Goal: Feedback & Contribution: Contribute content

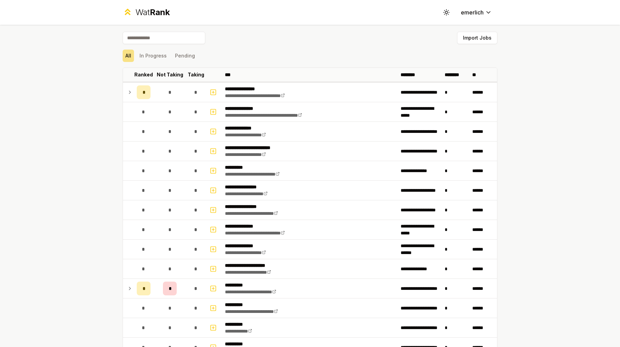
click at [324, 63] on div "All In Progress Pending" at bounding box center [310, 56] width 375 height 18
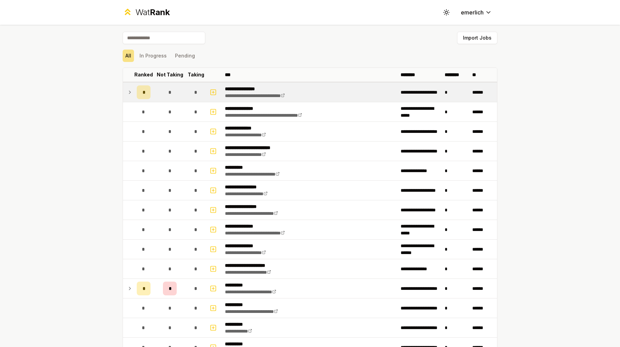
click at [132, 94] on icon at bounding box center [130, 92] width 6 height 8
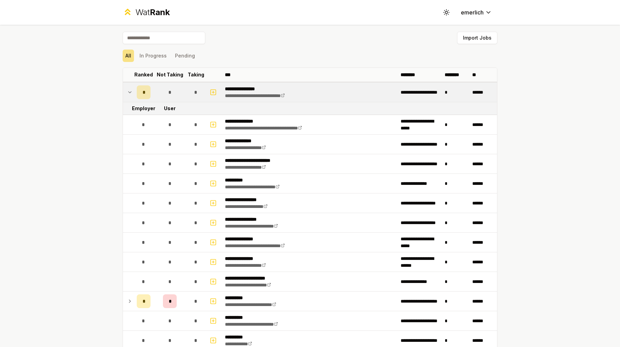
click at [140, 92] on div "*" at bounding box center [144, 92] width 14 height 14
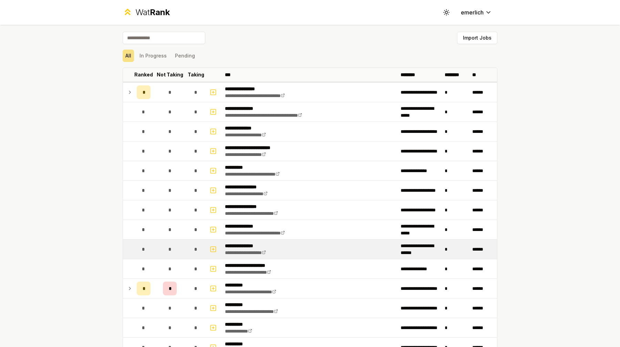
scroll to position [11, 0]
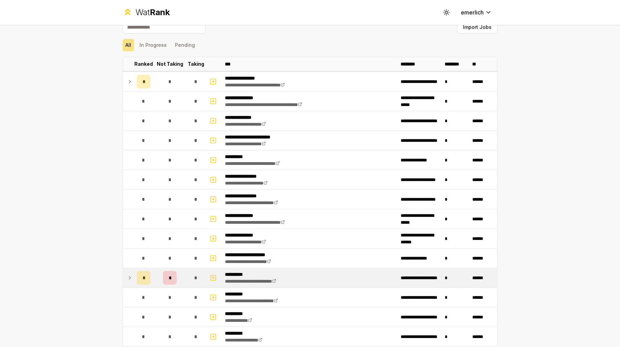
click at [175, 274] on div "*" at bounding box center [170, 278] width 14 height 14
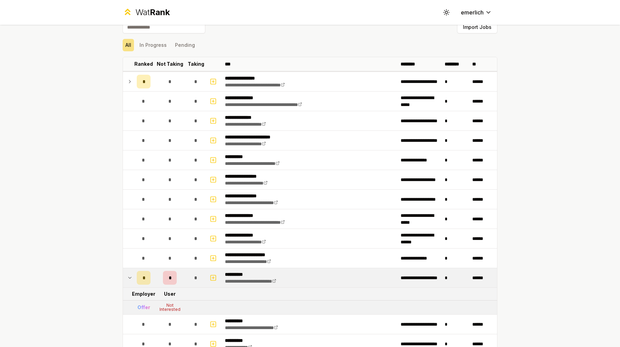
click at [175, 274] on div "*" at bounding box center [170, 278] width 14 height 14
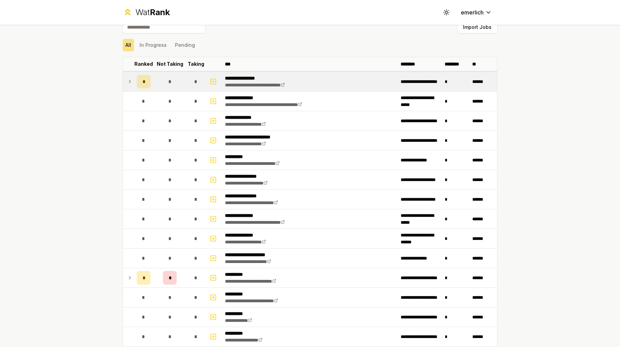
scroll to position [0, 0]
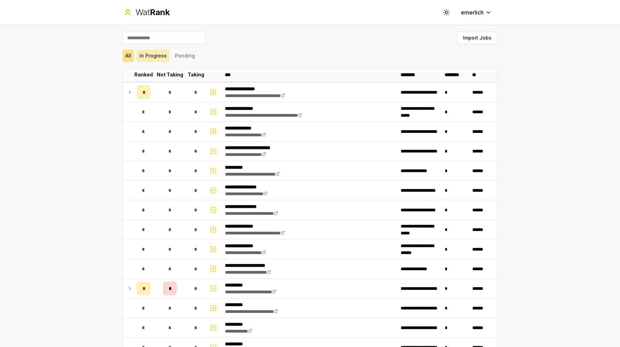
click at [166, 59] on button "In Progress" at bounding box center [153, 56] width 33 height 12
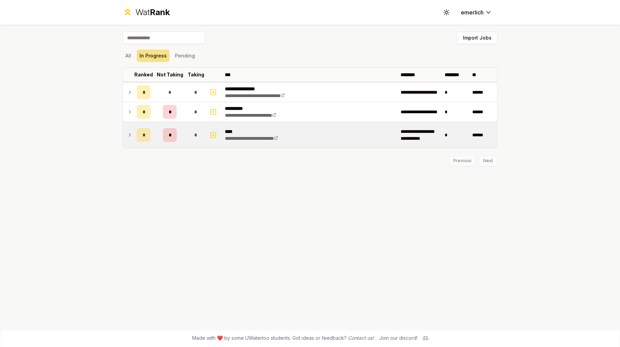
click at [185, 131] on td "*" at bounding box center [169, 135] width 33 height 26
click at [214, 134] on icon "button" at bounding box center [213, 135] width 7 height 8
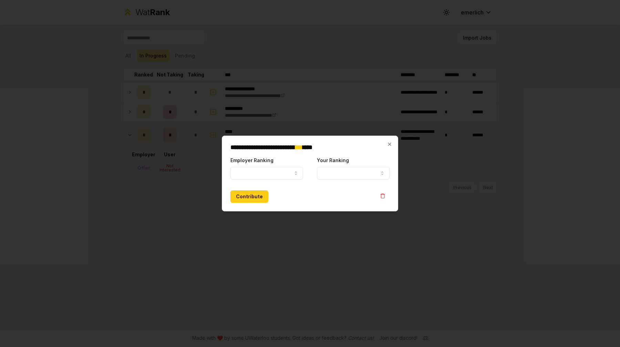
select select
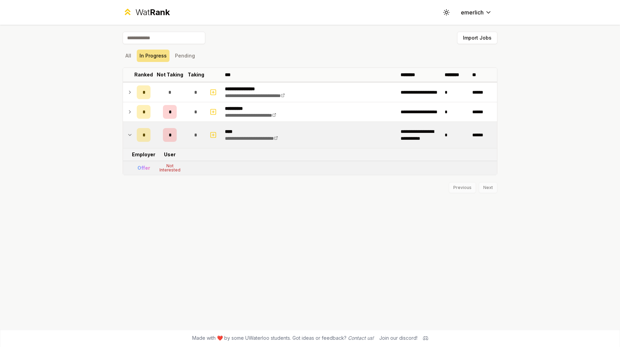
click at [386, 140] on td "**********" at bounding box center [310, 135] width 176 height 26
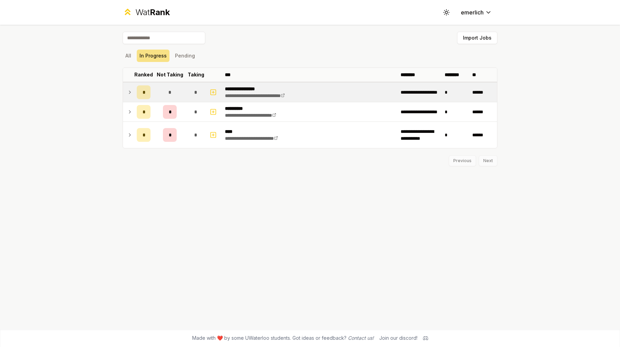
click at [171, 84] on td "*" at bounding box center [169, 92] width 33 height 19
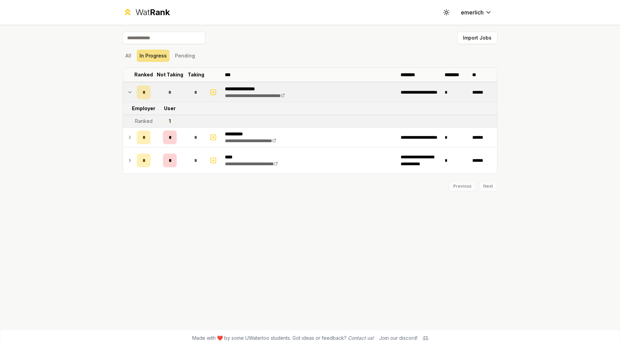
click at [164, 90] on div "*" at bounding box center [170, 92] width 14 height 14
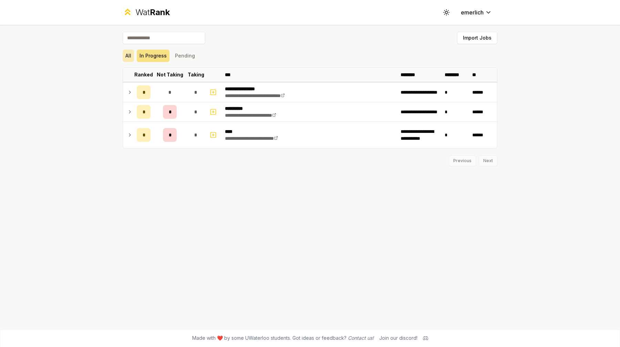
click at [131, 56] on button "All" at bounding box center [128, 56] width 11 height 12
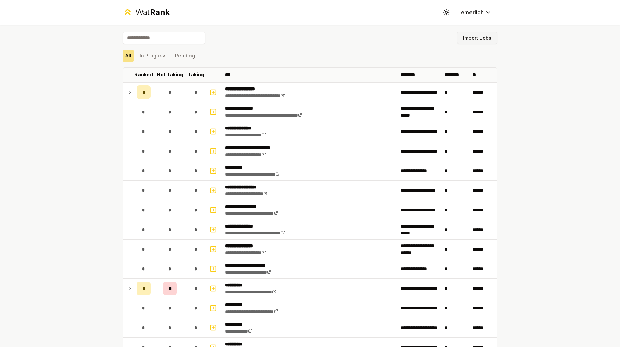
click at [468, 34] on button "Import Jobs" at bounding box center [477, 38] width 40 height 12
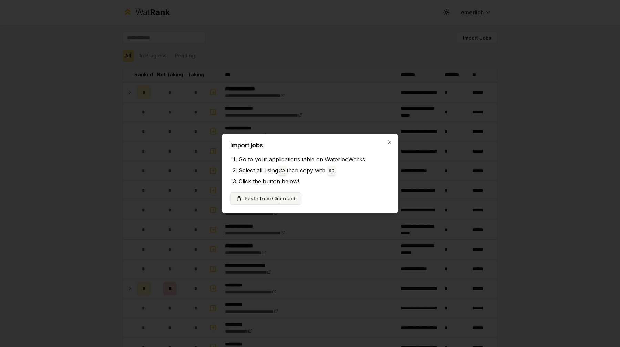
click at [293, 194] on button "Paste from Clipboard" at bounding box center [265, 199] width 71 height 12
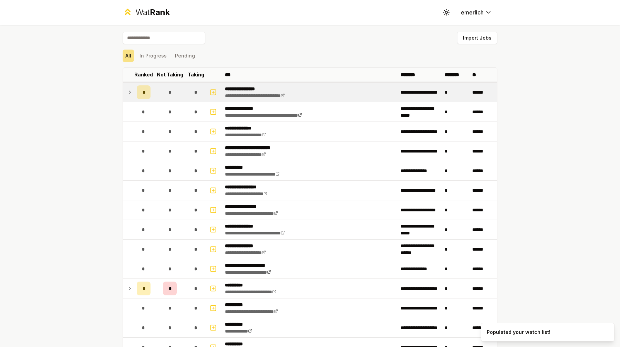
click at [129, 91] on icon at bounding box center [129, 92] width 1 height 3
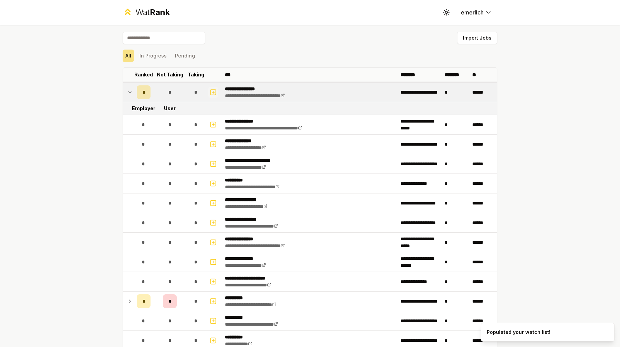
click at [213, 92] on icon "button" at bounding box center [213, 92] width 0 height 2
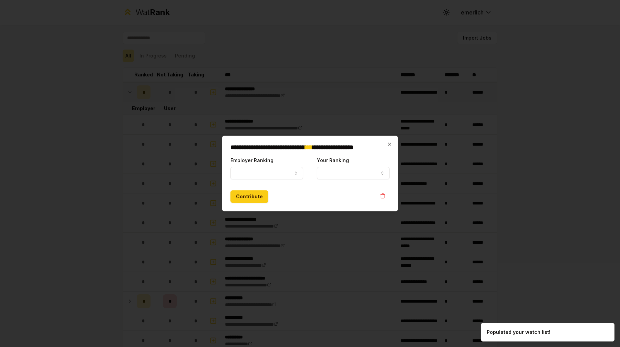
select select
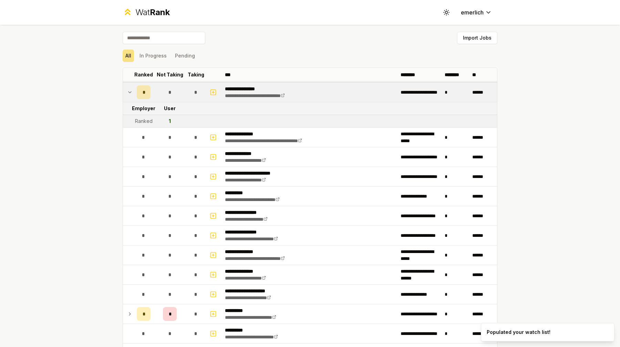
click at [147, 90] on div "*" at bounding box center [144, 92] width 14 height 14
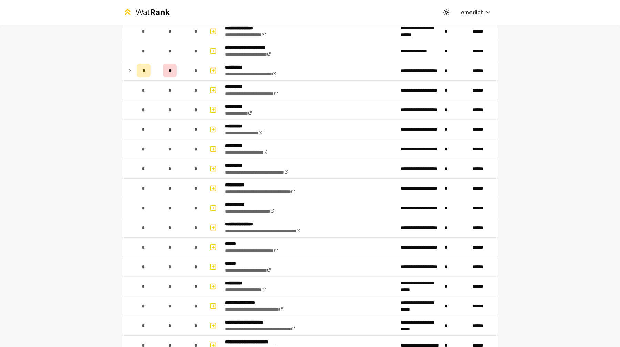
scroll to position [696, 0]
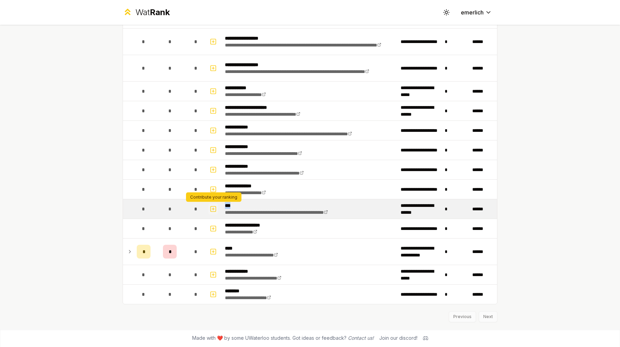
click at [213, 210] on icon "button" at bounding box center [213, 209] width 0 height 2
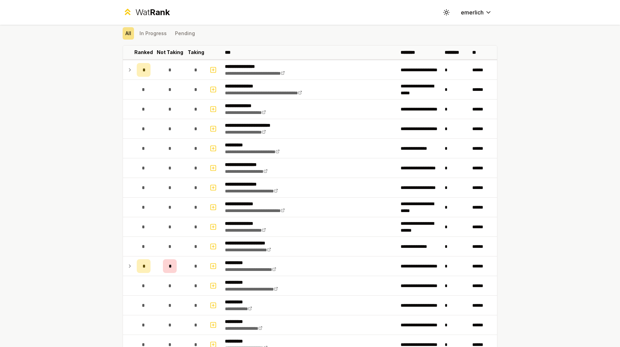
scroll to position [0, 0]
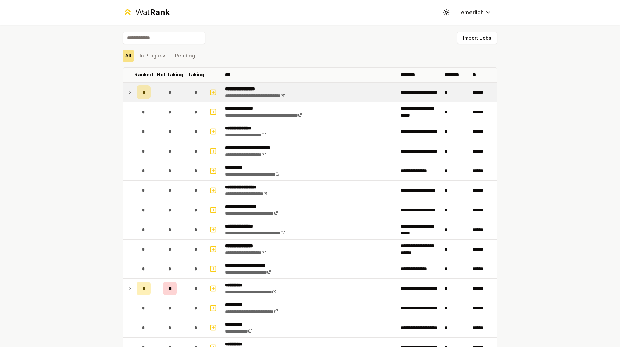
click at [173, 96] on div "*" at bounding box center [170, 92] width 14 height 14
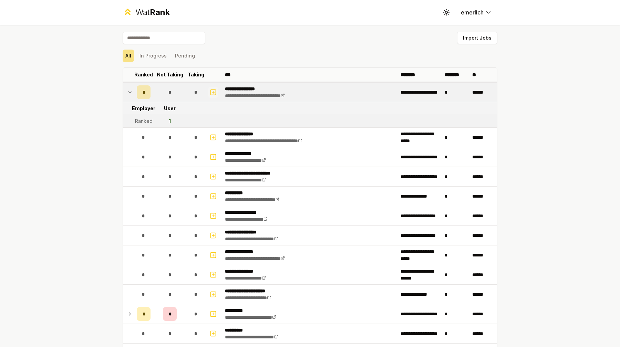
click at [215, 94] on rect "button" at bounding box center [213, 92] width 5 height 5
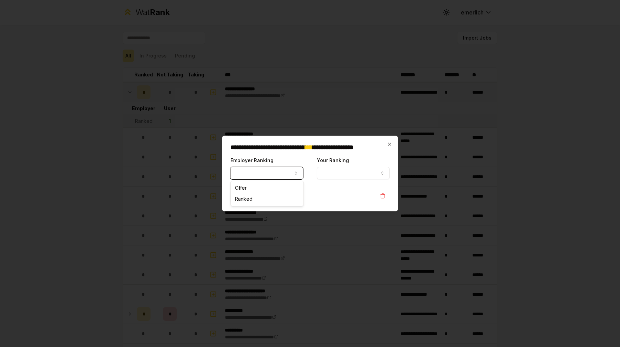
click at [275, 173] on button "Employer Ranking" at bounding box center [266, 173] width 73 height 12
click at [322, 171] on button "Your Ranking" at bounding box center [353, 173] width 73 height 12
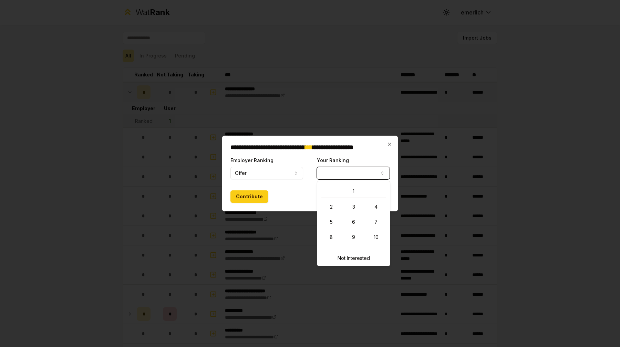
click at [335, 185] on div "1 2 3 4 5 6 7 8 9 10" at bounding box center [354, 215] width 70 height 64
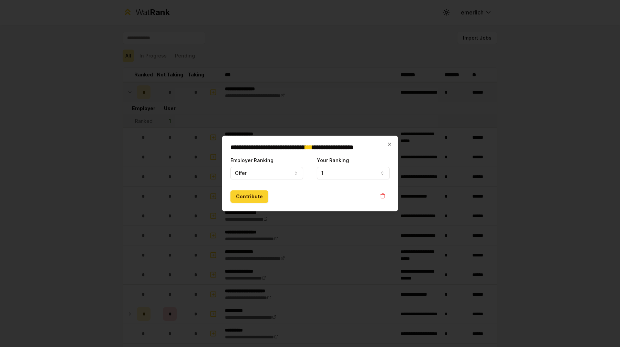
click at [243, 194] on button "Contribute" at bounding box center [249, 197] width 38 height 12
select select
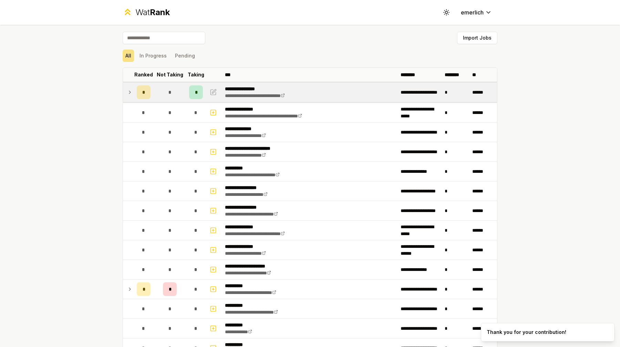
click at [129, 93] on icon at bounding box center [130, 92] width 6 height 8
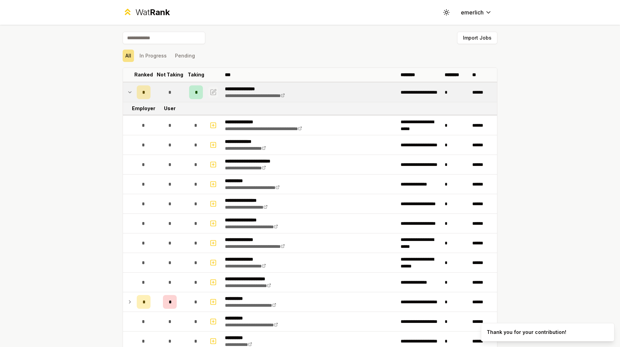
click at [212, 92] on icon "button" at bounding box center [214, 91] width 4 height 4
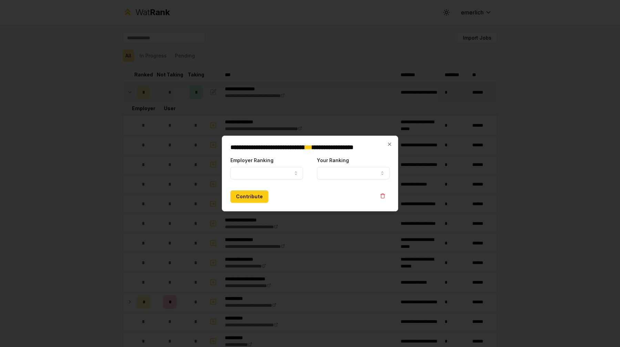
select select "*****"
select select "*"
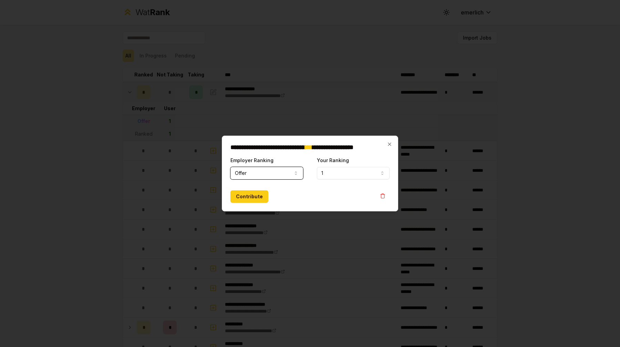
click at [277, 173] on button "Offer" at bounding box center [266, 173] width 73 height 12
click at [334, 155] on div "**********" at bounding box center [310, 174] width 176 height 76
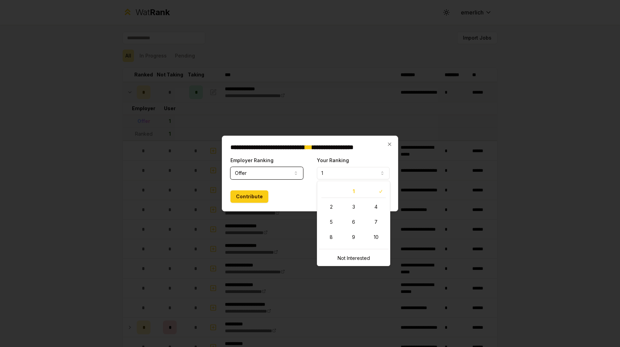
click at [334, 175] on button "1" at bounding box center [353, 173] width 73 height 12
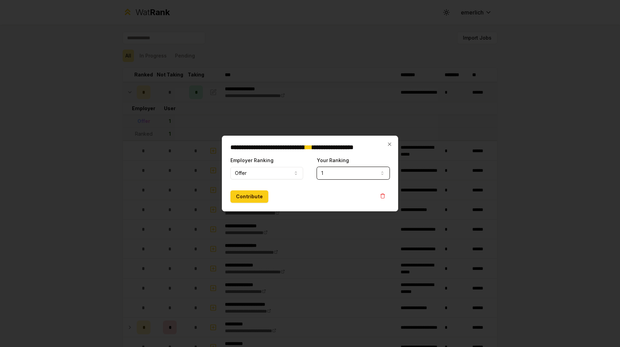
click at [335, 170] on button "1" at bounding box center [353, 173] width 73 height 12
click at [389, 195] on button "button" at bounding box center [383, 196] width 14 height 11
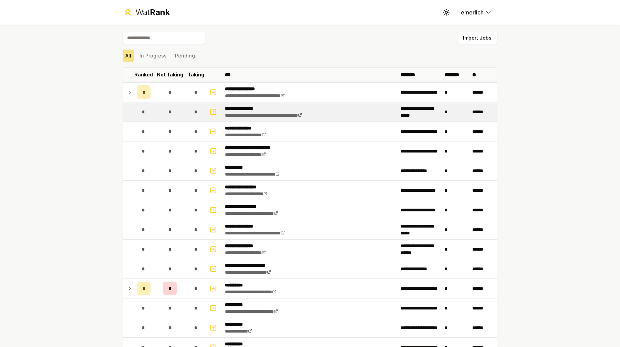
scroll to position [367, 0]
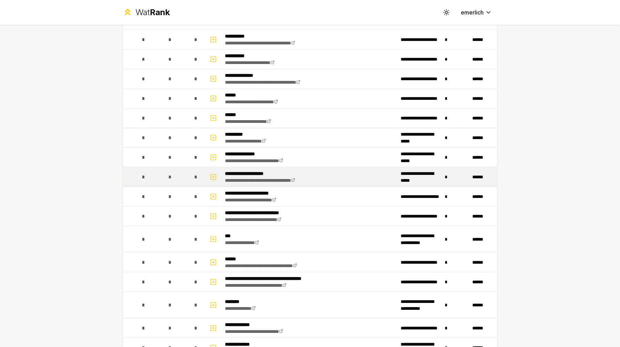
click at [214, 168] on td at bounding box center [214, 176] width 17 height 19
click at [214, 174] on rect "button" at bounding box center [213, 176] width 5 height 5
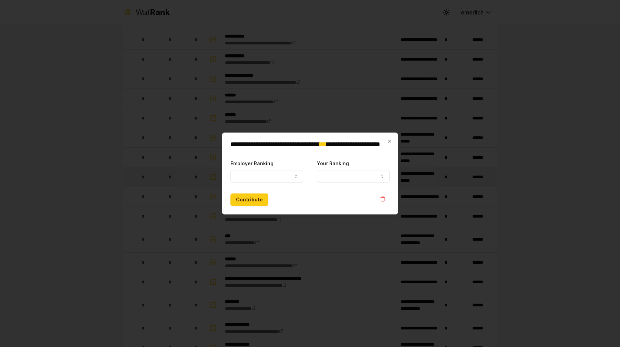
select select
click at [265, 182] on button "Employer Ranking" at bounding box center [266, 176] width 73 height 12
select select "*****"
click at [243, 195] on button "Contribute" at bounding box center [249, 200] width 38 height 12
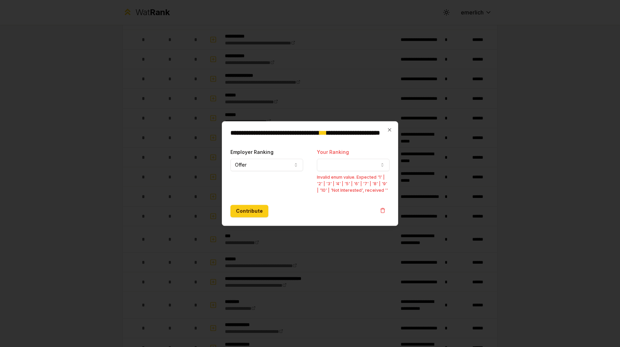
click at [391, 133] on div "**********" at bounding box center [310, 173] width 176 height 105
click at [391, 132] on icon "button" at bounding box center [390, 130] width 6 height 6
